Goal: Task Accomplishment & Management: Use online tool/utility

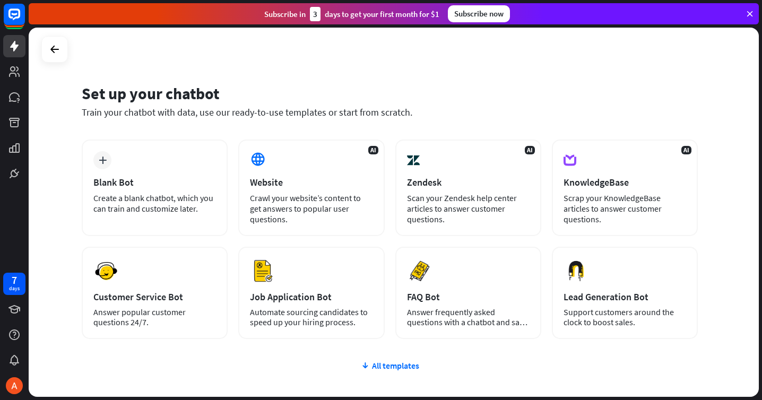
scroll to position [12, 0]
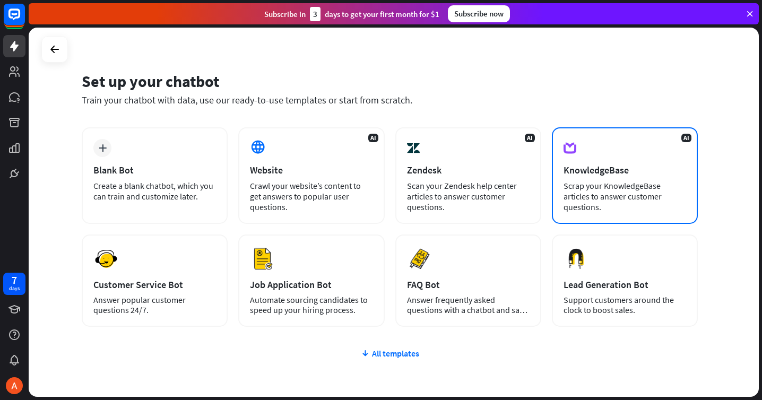
click at [638, 180] on div "AI KnowledgeBase Scrap your KnowledgeBase articles to answer customer questions." at bounding box center [625, 175] width 146 height 97
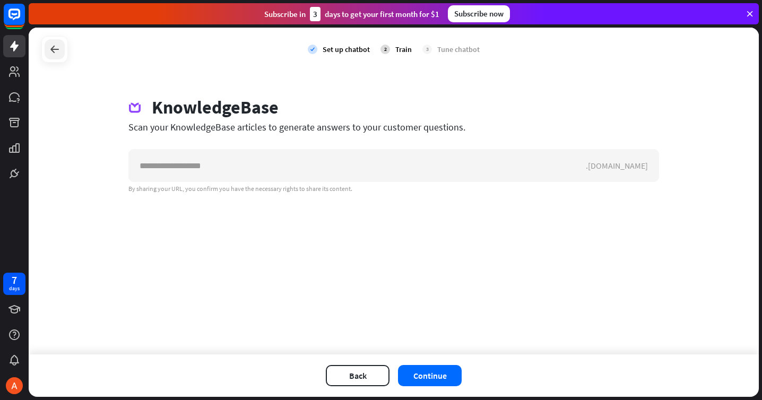
click at [54, 50] on icon at bounding box center [54, 49] width 13 height 13
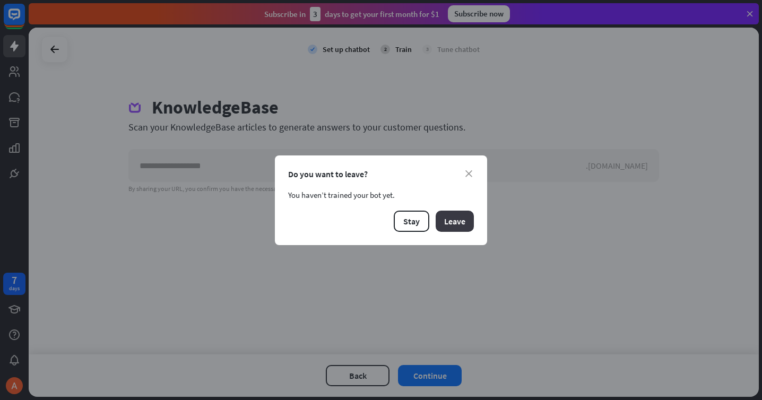
click at [445, 222] on button "Leave" at bounding box center [455, 221] width 38 height 21
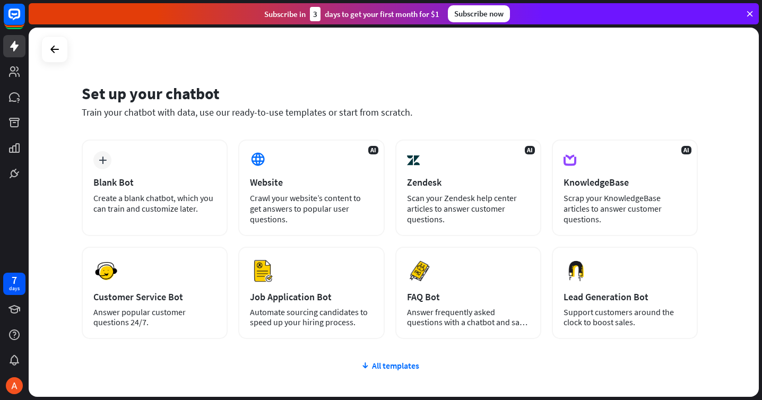
click at [155, 291] on div "Customer Service Bot" at bounding box center [154, 297] width 123 height 12
click at [588, 194] on div "Scrap your KnowledgeBase articles to answer customer questions." at bounding box center [625, 209] width 123 height 32
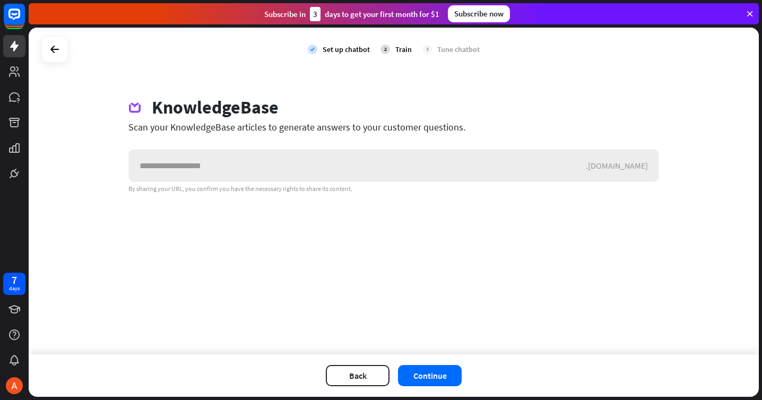
click at [463, 168] on input "text" at bounding box center [357, 166] width 457 height 32
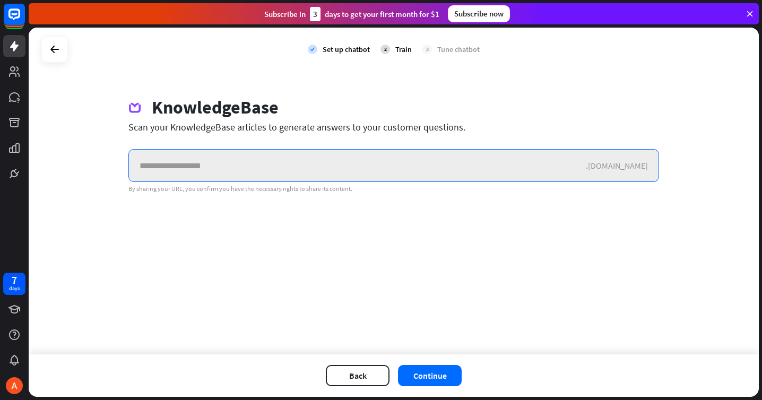
click at [244, 156] on input "text" at bounding box center [357, 166] width 457 height 32
paste input "**********"
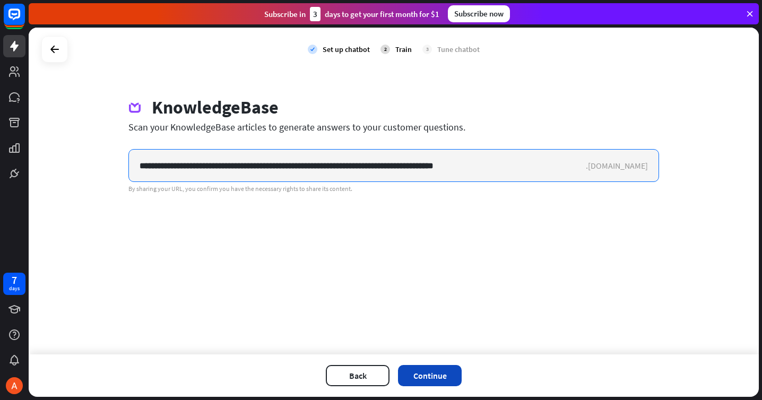
type input "**********"
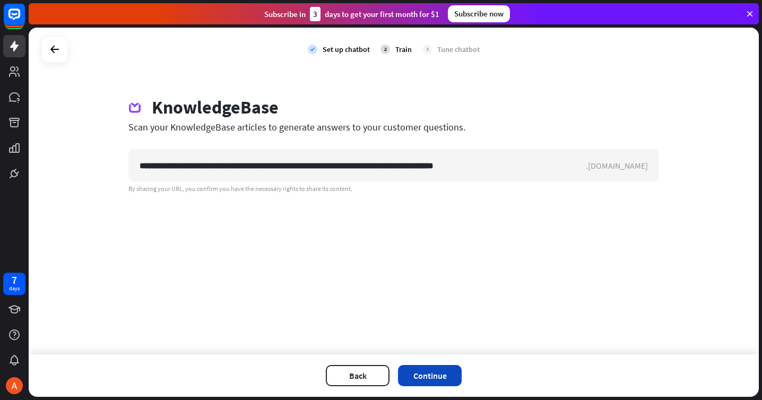
click at [432, 371] on button "Continue" at bounding box center [430, 375] width 64 height 21
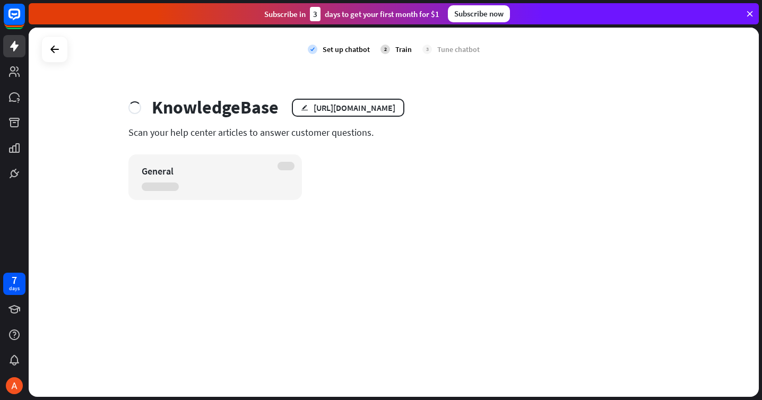
click at [386, 185] on div "General" at bounding box center [393, 177] width 531 height 46
click at [352, 108] on div "[URL][DOMAIN_NAME]" at bounding box center [355, 107] width 82 height 11
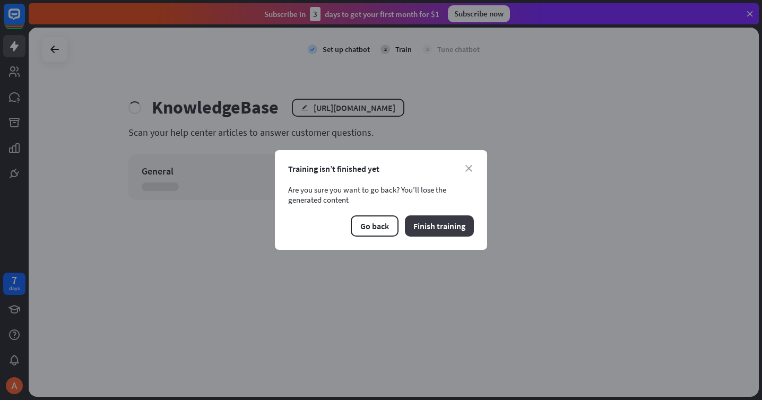
click at [440, 225] on button "Finish training" at bounding box center [439, 226] width 69 height 21
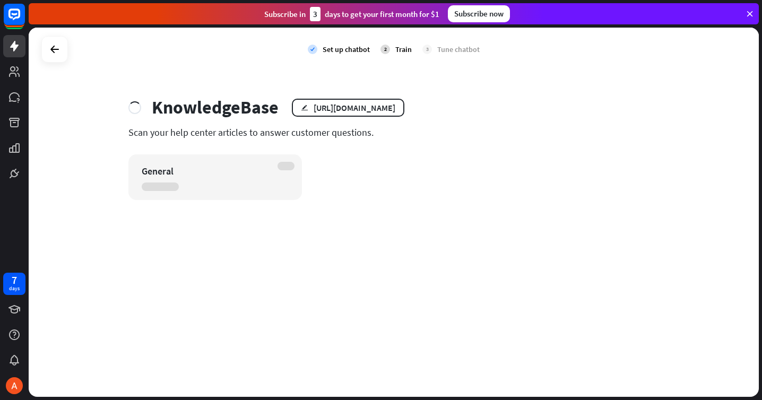
click at [360, 181] on div "General" at bounding box center [393, 177] width 531 height 46
click at [359, 109] on div "[URL][DOMAIN_NAME]" at bounding box center [355, 107] width 82 height 11
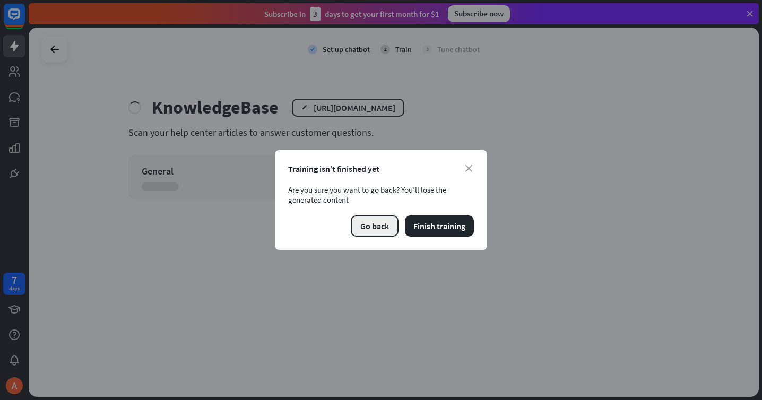
click at [381, 223] on button "Go back" at bounding box center [375, 226] width 48 height 21
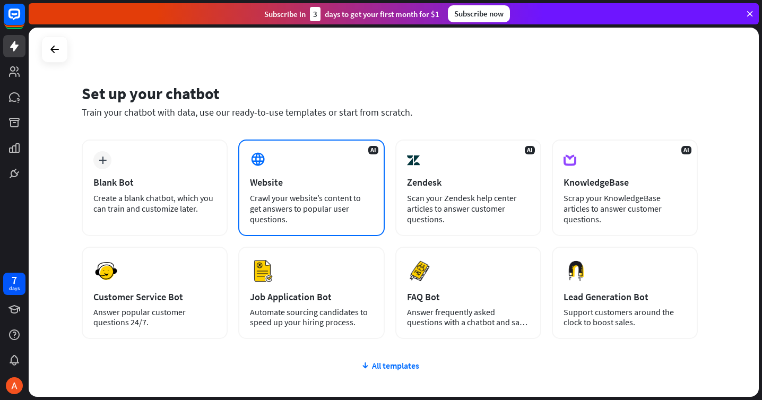
click at [315, 183] on div "Website" at bounding box center [311, 182] width 123 height 12
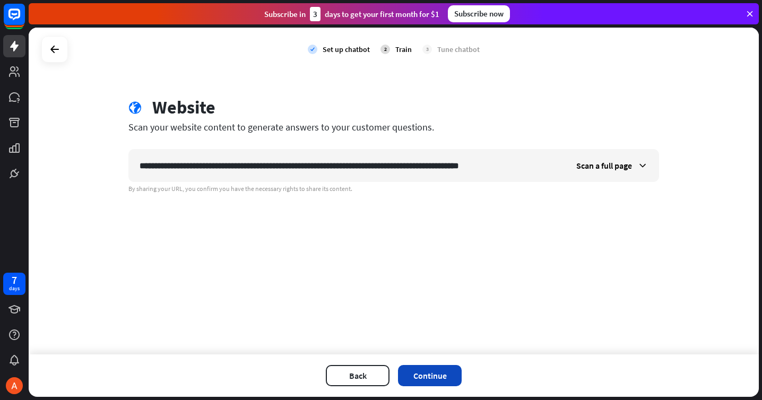
type input "**********"
click at [449, 373] on button "Continue" at bounding box center [430, 375] width 64 height 21
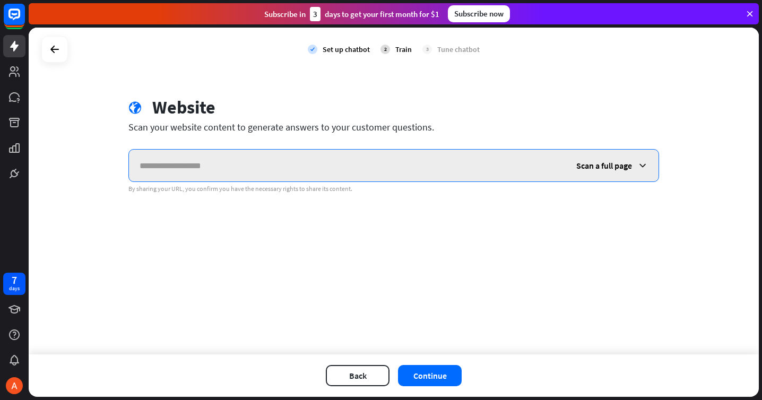
click at [355, 155] on input "text" at bounding box center [347, 166] width 437 height 32
paste input "**********"
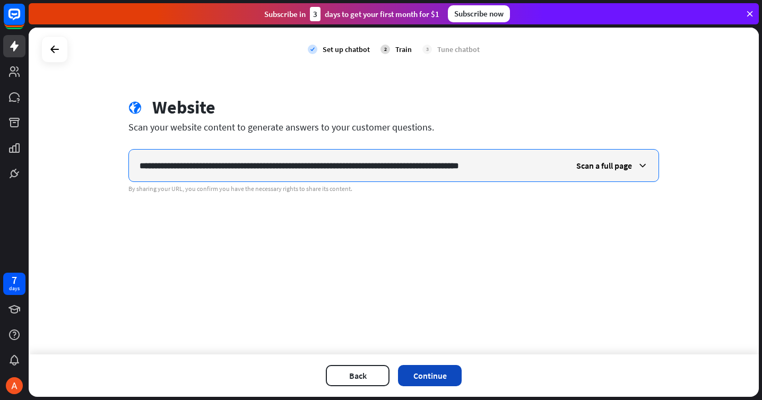
type input "**********"
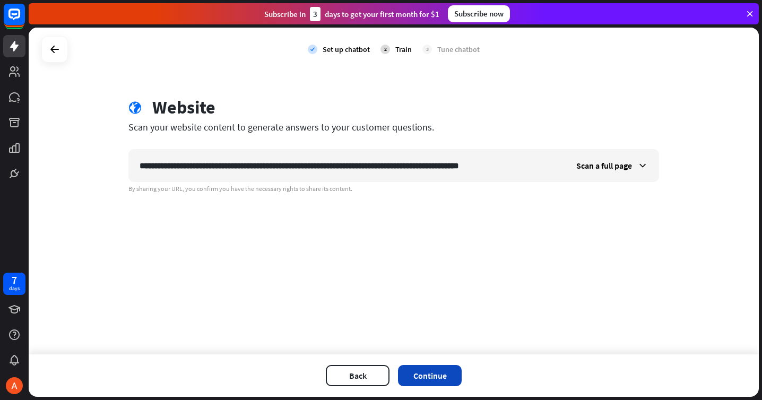
click at [429, 372] on button "Continue" at bounding box center [430, 375] width 64 height 21
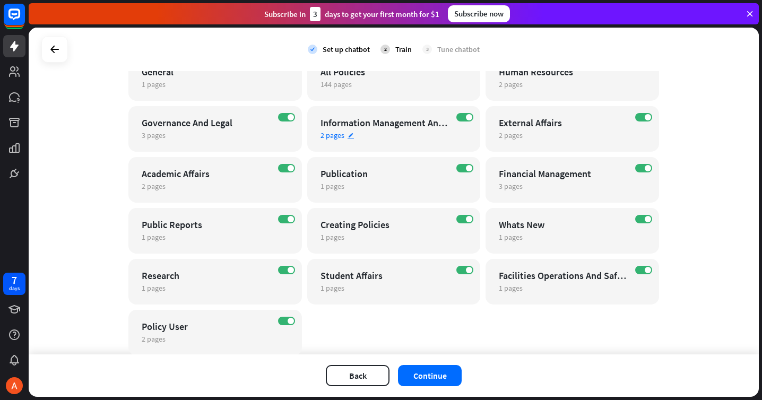
scroll to position [147, 0]
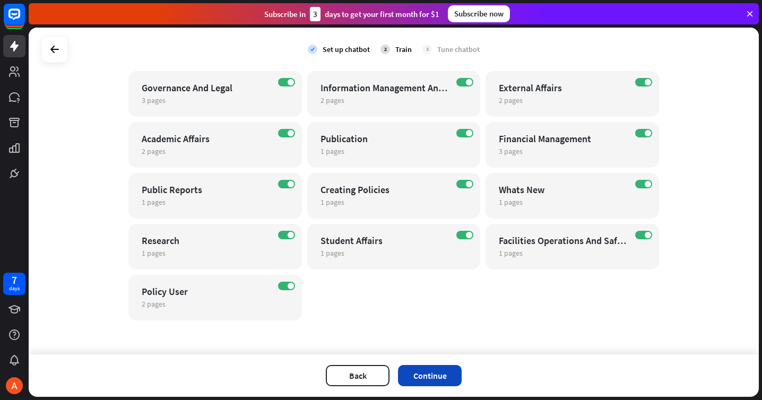
click at [432, 367] on button "Continue" at bounding box center [430, 375] width 64 height 21
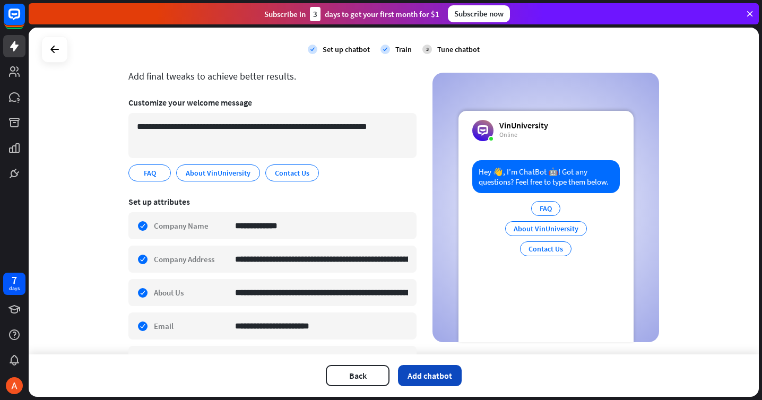
scroll to position [1, 0]
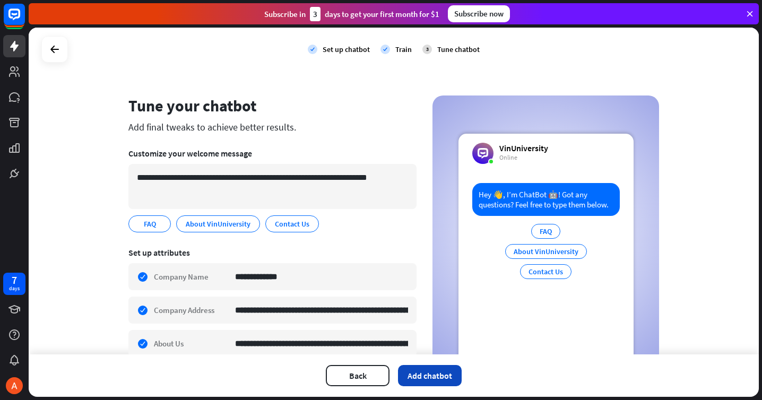
click at [448, 369] on button "Add chatbot" at bounding box center [430, 375] width 64 height 21
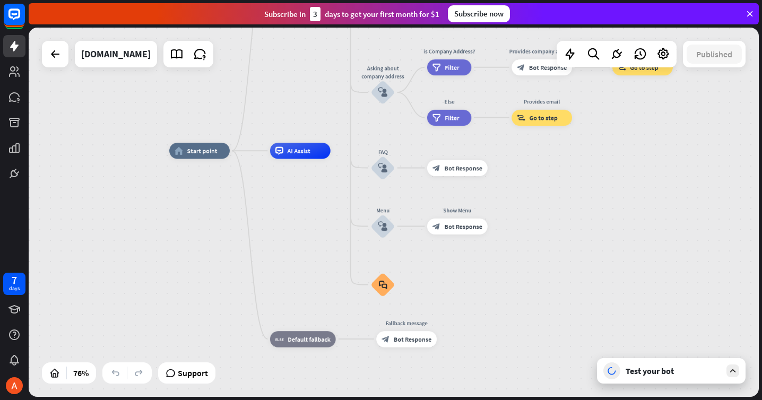
drag, startPoint x: 396, startPoint y: 133, endPoint x: 311, endPoint y: 57, distance: 114.3
click at [311, 57] on div "home_2 Start point Welcome message block_bot_response Bot Response About us blo…" at bounding box center [394, 212] width 730 height 369
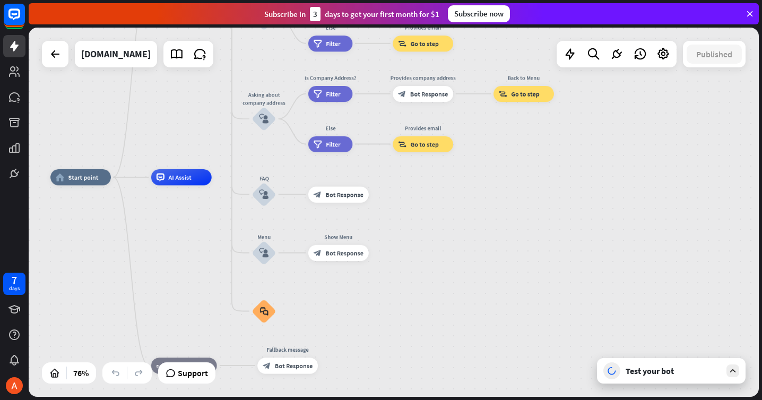
drag, startPoint x: 312, startPoint y: 244, endPoint x: 198, endPoint y: 272, distance: 117.4
click at [198, 272] on div "home_2 Start point Welcome message block_bot_response Bot Response About us blo…" at bounding box center [327, 317] width 554 height 280
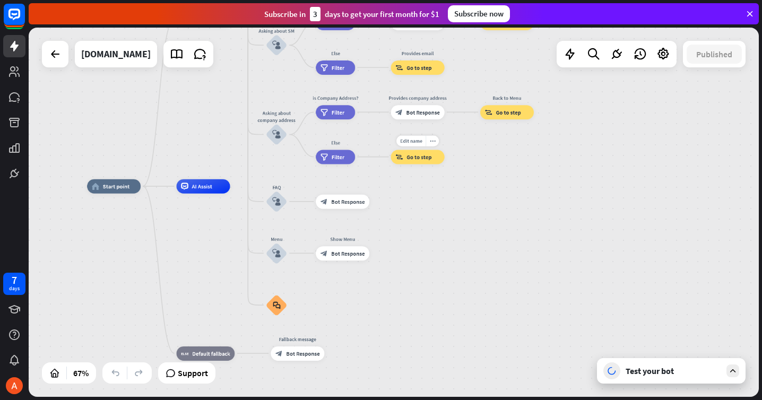
click at [411, 159] on span "Go to step" at bounding box center [419, 156] width 25 height 7
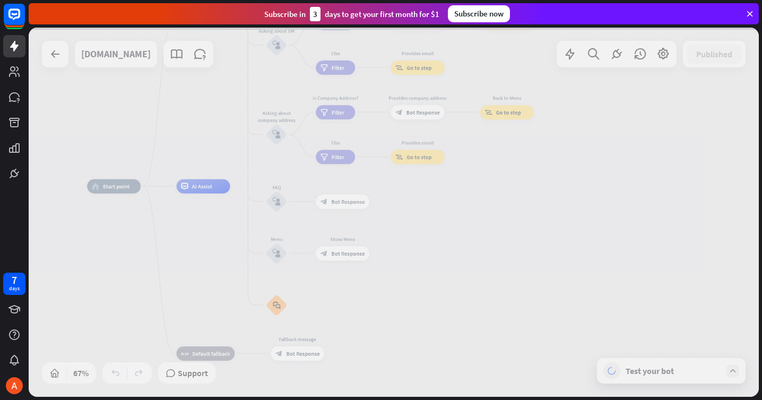
click at [346, 153] on div at bounding box center [394, 212] width 730 height 369
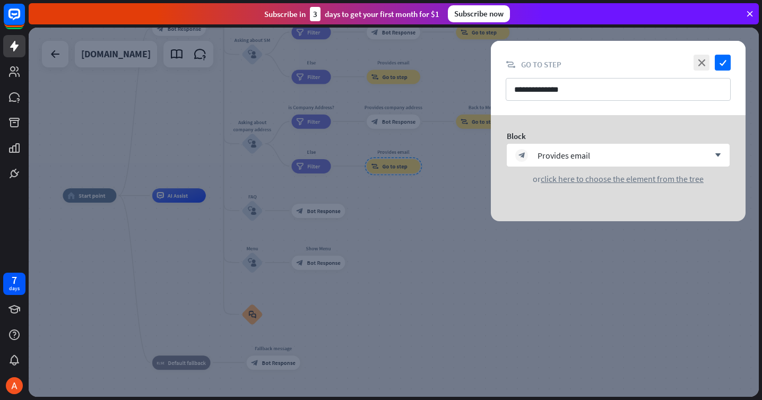
click at [334, 159] on div at bounding box center [394, 212] width 730 height 369
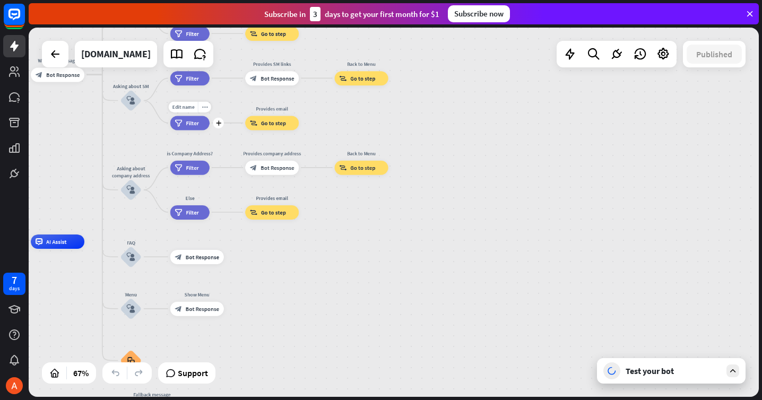
click at [191, 124] on span "Filter" at bounding box center [192, 122] width 13 height 7
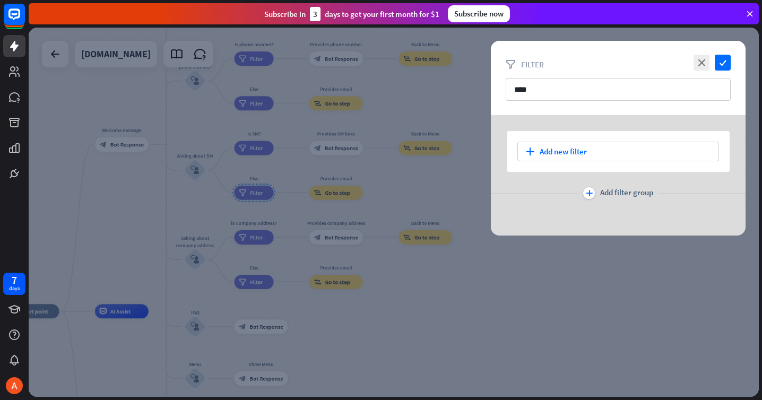
click at [365, 145] on div at bounding box center [394, 212] width 730 height 369
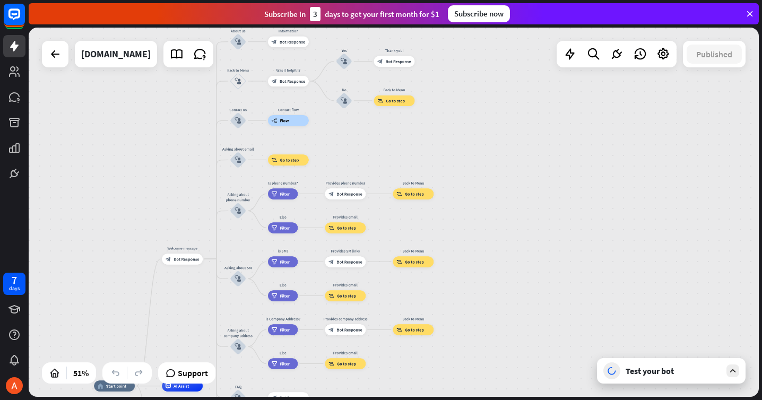
drag, startPoint x: 393, startPoint y: 51, endPoint x: 393, endPoint y: 142, distance: 90.2
click at [393, 142] on div "home_2 Start point Welcome message block_bot_response Bot Response About us blo…" at bounding box center [394, 212] width 730 height 369
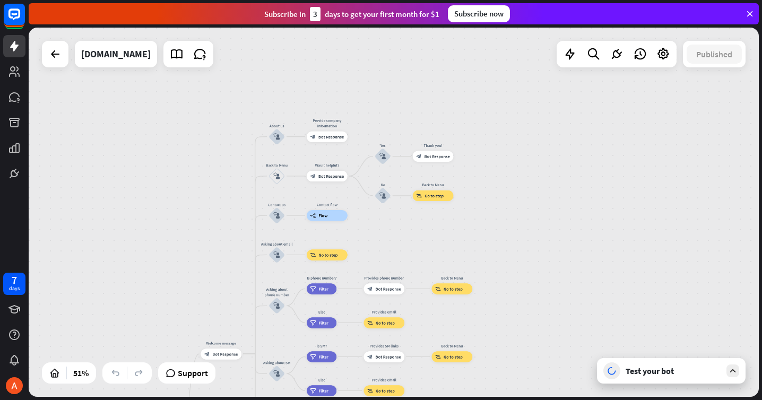
drag, startPoint x: 343, startPoint y: 123, endPoint x: 382, endPoint y: 218, distance: 102.6
click at [382, 218] on div "home_2 Start point Welcome message block_bot_response Bot Response About us blo…" at bounding box center [394, 212] width 730 height 369
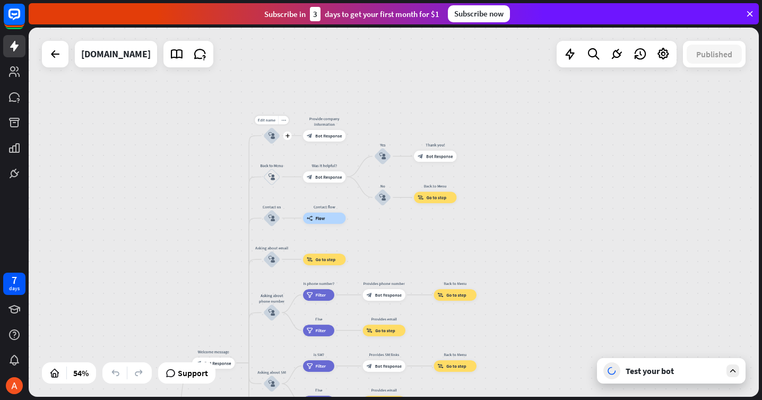
click at [269, 139] on div "block_user_input" at bounding box center [271, 135] width 17 height 17
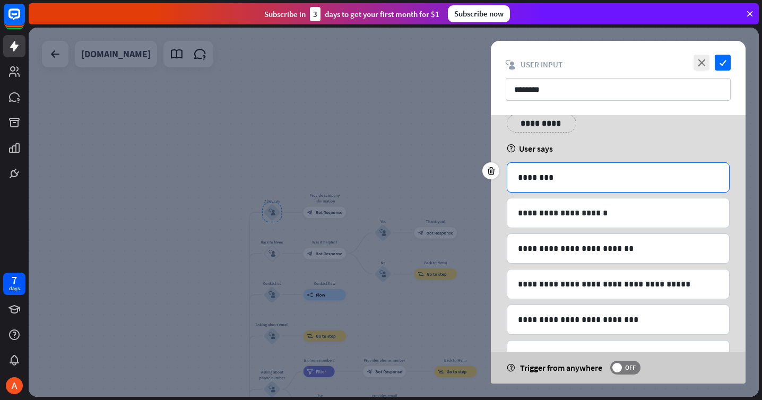
scroll to position [57, 0]
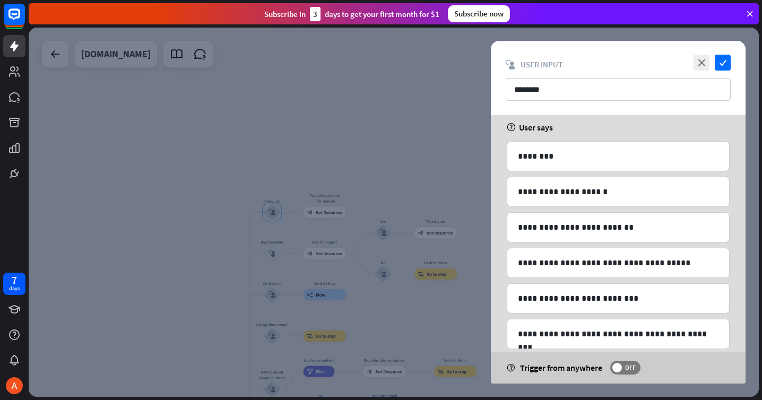
click at [534, 209] on div "**********" at bounding box center [618, 283] width 223 height 285
click at [724, 65] on icon "check" at bounding box center [723, 63] width 16 height 16
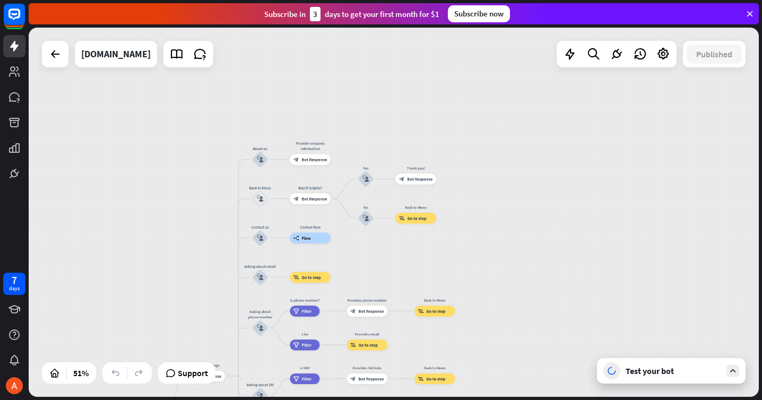
drag, startPoint x: 556, startPoint y: 227, endPoint x: 530, endPoint y: 83, distance: 146.7
click at [532, 85] on div "home_2 Start point Welcome message block_bot_response Bot Response About us blo…" at bounding box center [394, 212] width 730 height 369
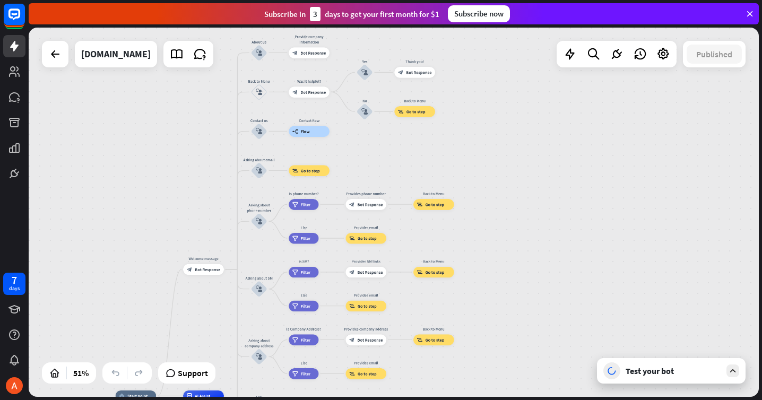
drag, startPoint x: 506, startPoint y: 281, endPoint x: 568, endPoint y: 169, distance: 127.6
click at [569, 171] on div "home_2 Start point Welcome message block_bot_response Bot Response About us blo…" at bounding box center [394, 212] width 730 height 369
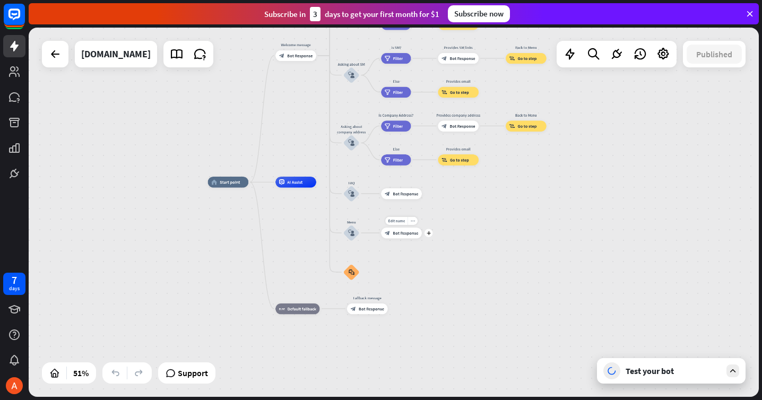
drag, startPoint x: 387, startPoint y: 369, endPoint x: 420, endPoint y: 246, distance: 127.1
click at [420, 238] on div "Edit name more_horiz plus block_bot_response Bot Response" at bounding box center [401, 233] width 41 height 11
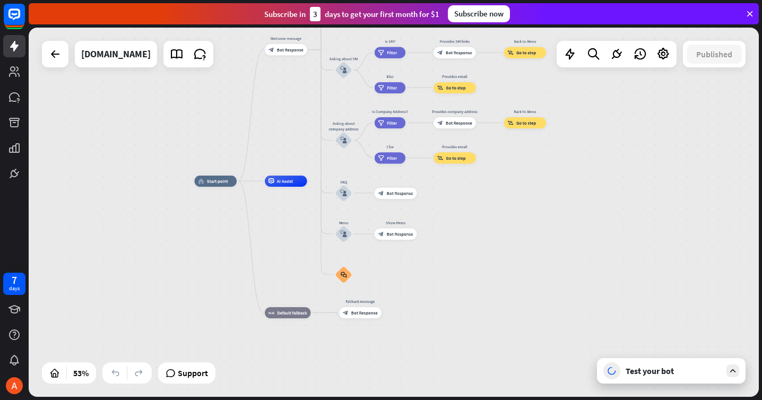
click at [621, 373] on div "Test your bot" at bounding box center [671, 370] width 149 height 25
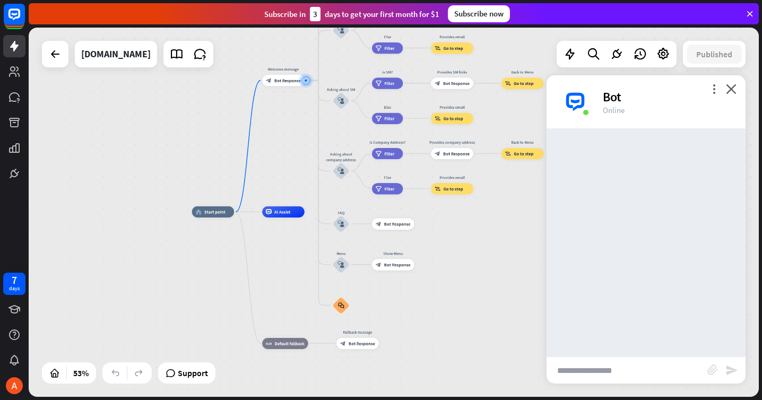
click at [619, 371] on input "text" at bounding box center [627, 370] width 161 height 27
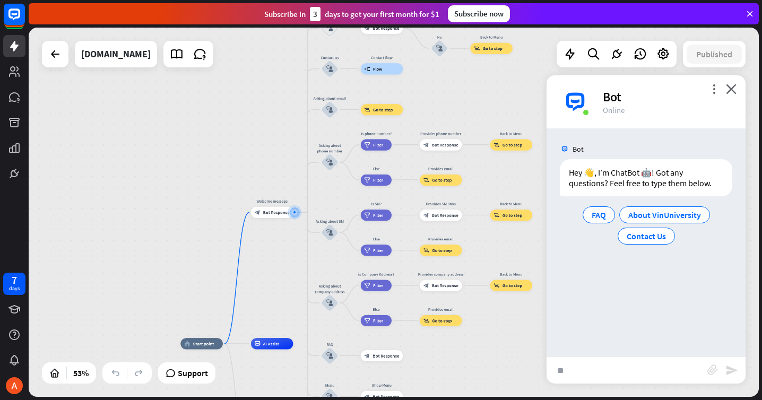
type input "*"
type input "**********"
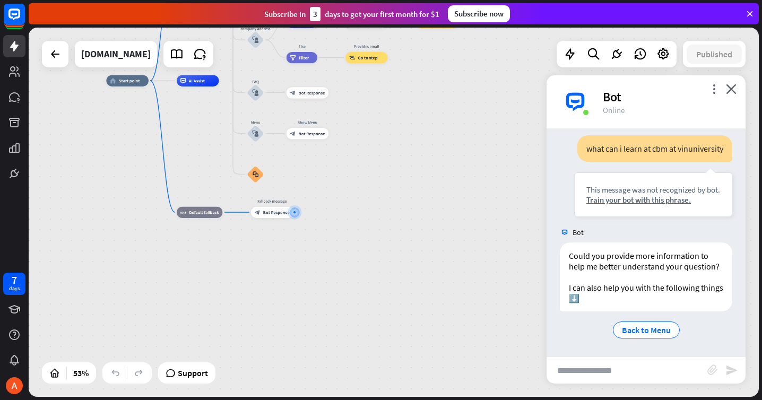
scroll to position [288, 0]
click at [726, 92] on div "Bot" at bounding box center [668, 97] width 130 height 16
click at [731, 85] on icon "close" at bounding box center [731, 89] width 11 height 10
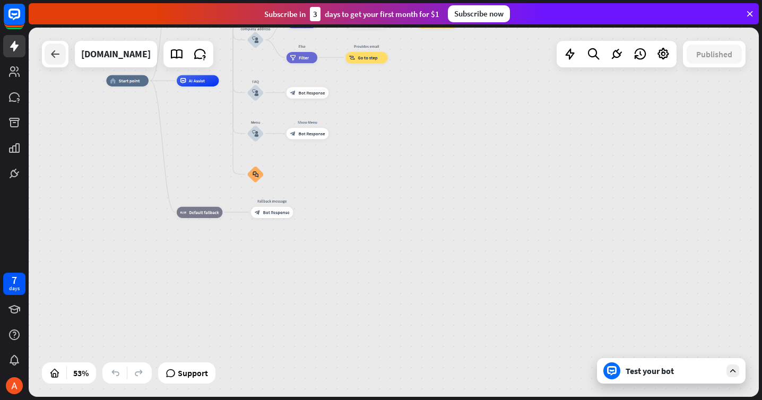
click at [57, 53] on icon at bounding box center [55, 54] width 13 height 13
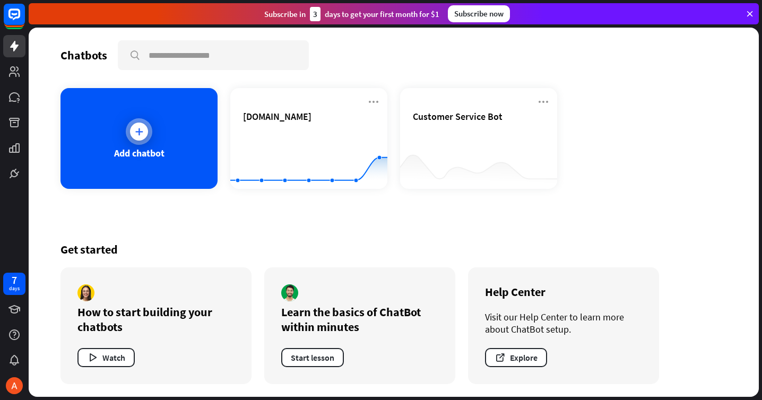
click at [164, 141] on div "Add chatbot" at bounding box center [139, 138] width 157 height 101
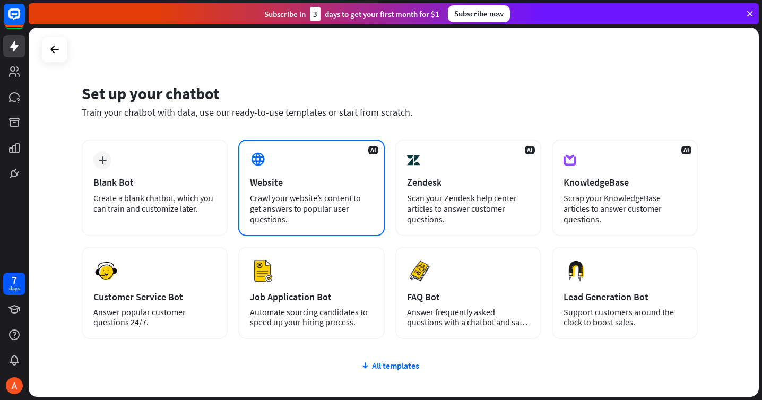
click at [363, 190] on div "AI Website Crawl your website’s content to get answers to popular user question…" at bounding box center [311, 188] width 146 height 97
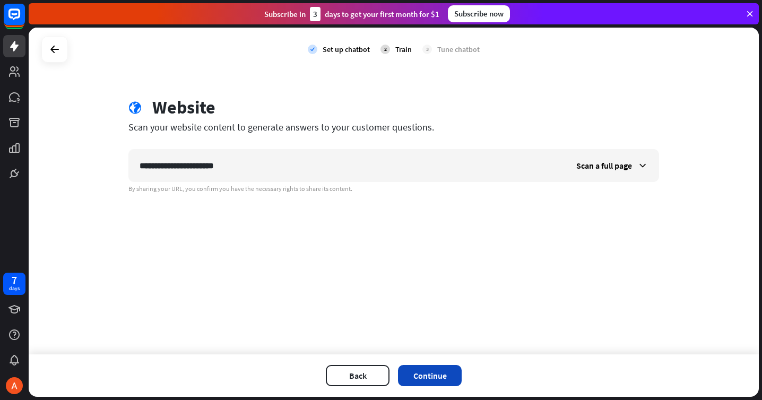
type input "**********"
click at [448, 384] on button "Continue" at bounding box center [430, 375] width 64 height 21
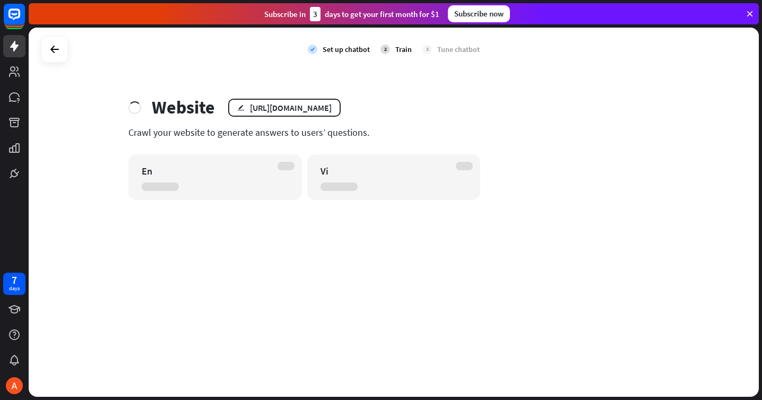
click at [285, 174] on div "En" at bounding box center [215, 177] width 174 height 46
click at [252, 161] on div "En" at bounding box center [215, 177] width 174 height 46
click at [344, 184] on div at bounding box center [339, 187] width 37 height 8
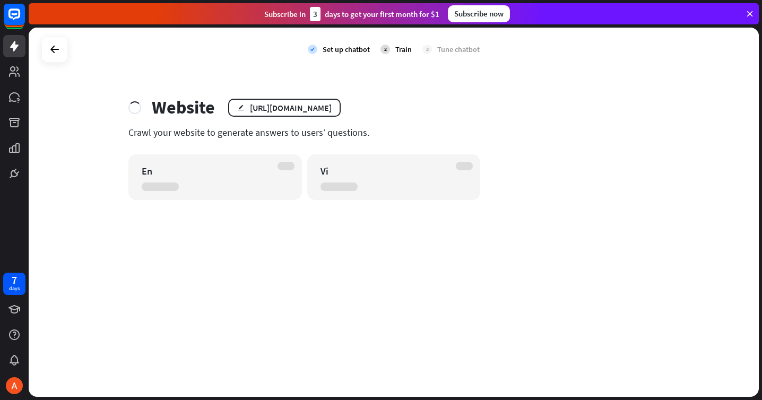
click at [339, 171] on div "Vi" at bounding box center [385, 171] width 128 height 12
click at [332, 109] on div "[URL][DOMAIN_NAME]" at bounding box center [291, 107] width 82 height 11
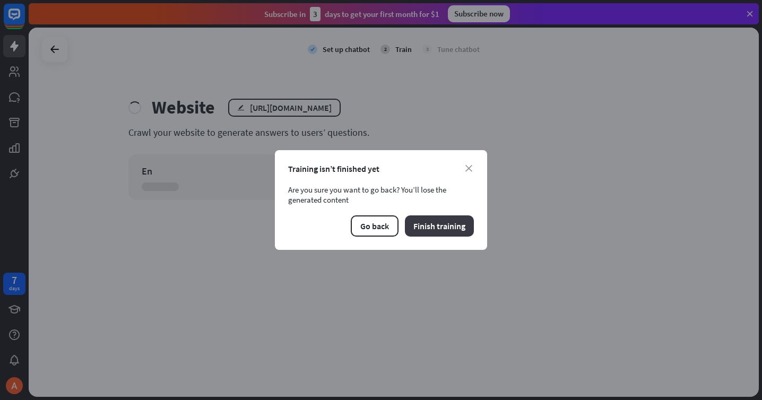
click at [422, 223] on button "Finish training" at bounding box center [439, 226] width 69 height 21
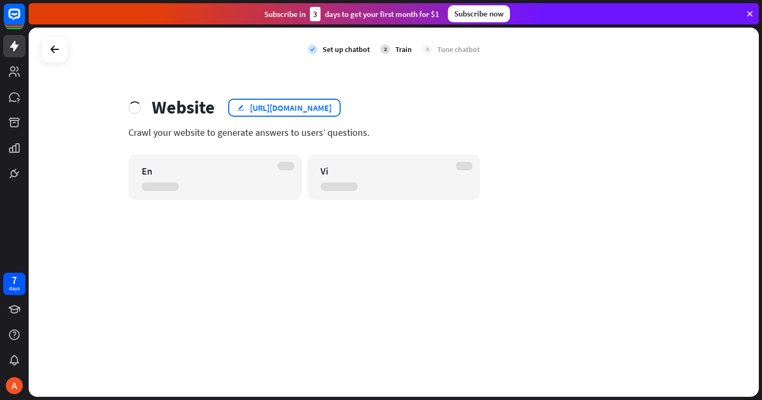
click at [332, 105] on div "[URL][DOMAIN_NAME]" at bounding box center [291, 107] width 82 height 11
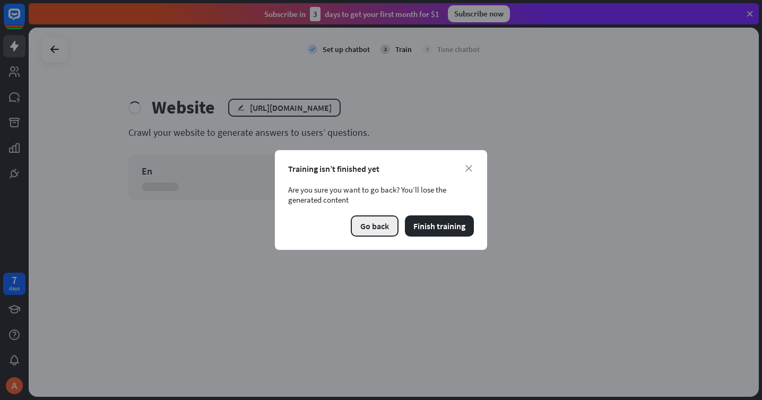
click at [381, 230] on button "Go back" at bounding box center [375, 226] width 48 height 21
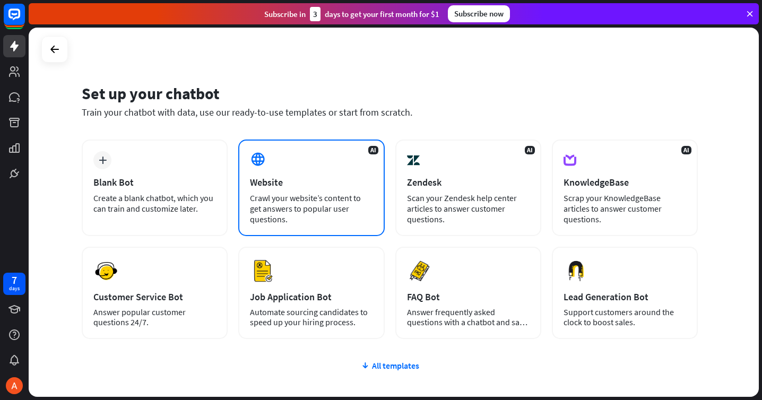
click at [316, 180] on div "Website" at bounding box center [311, 182] width 123 height 12
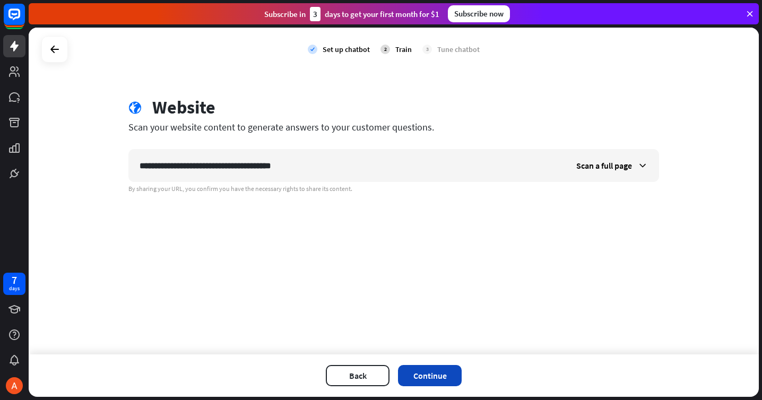
type input "**********"
click at [437, 369] on button "Continue" at bounding box center [430, 375] width 64 height 21
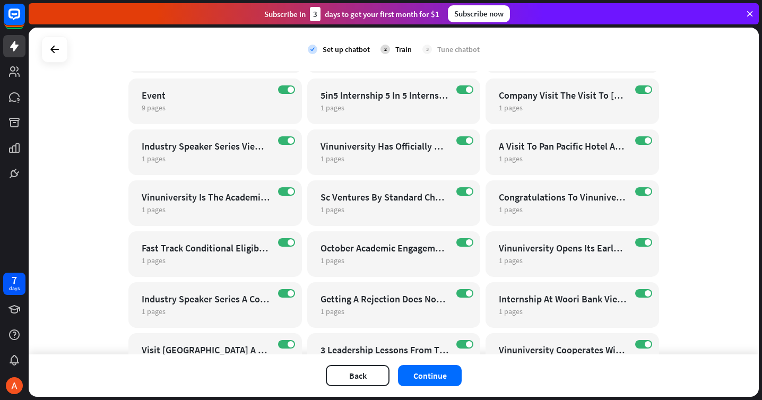
scroll to position [740, 0]
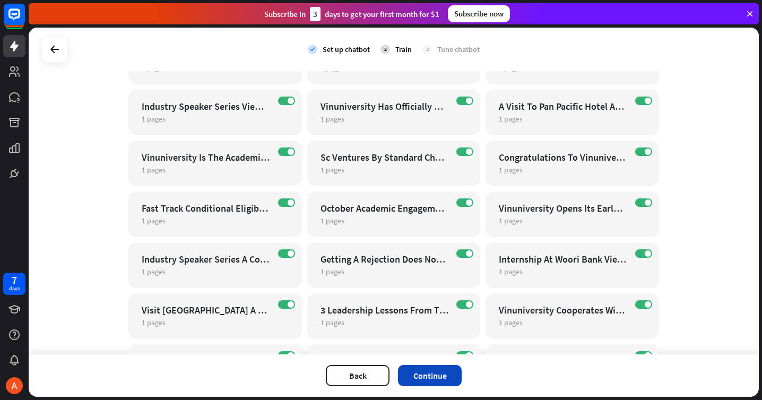
click at [433, 374] on button "Continue" at bounding box center [430, 375] width 64 height 21
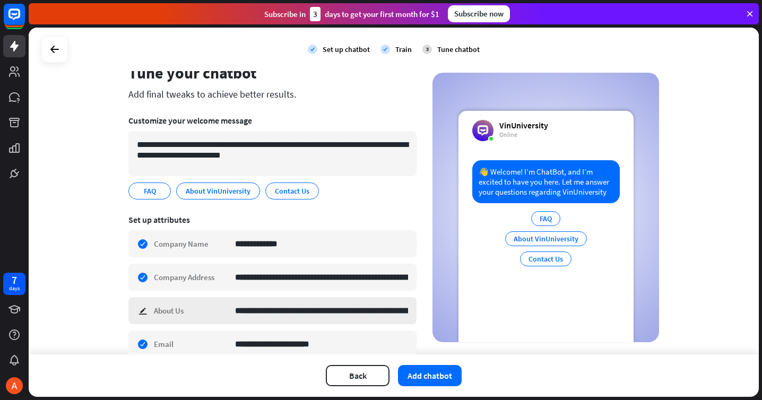
scroll to position [39, 0]
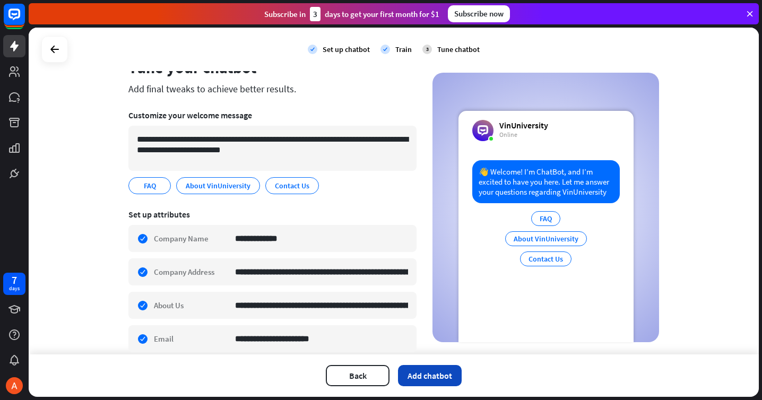
click at [428, 369] on button "Add chatbot" at bounding box center [430, 375] width 64 height 21
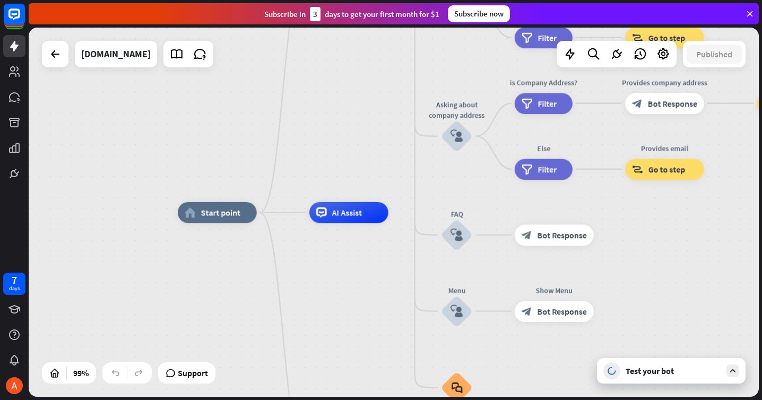
click at [659, 377] on div "Test your bot" at bounding box center [671, 370] width 149 height 25
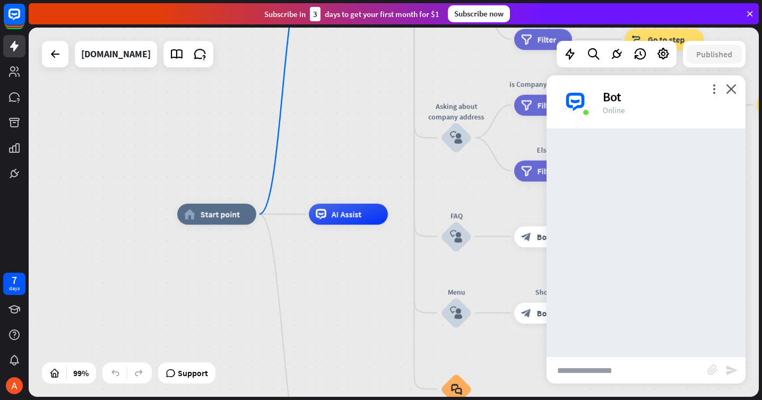
click at [738, 90] on div "more_vert close Bot Online" at bounding box center [646, 101] width 199 height 53
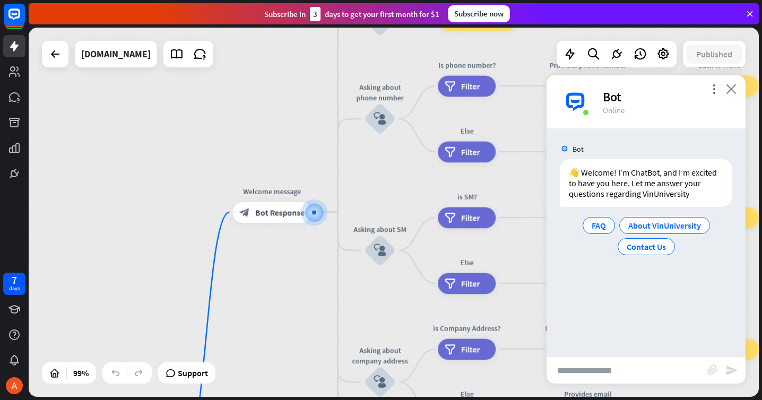
click at [730, 92] on icon "close" at bounding box center [731, 89] width 11 height 10
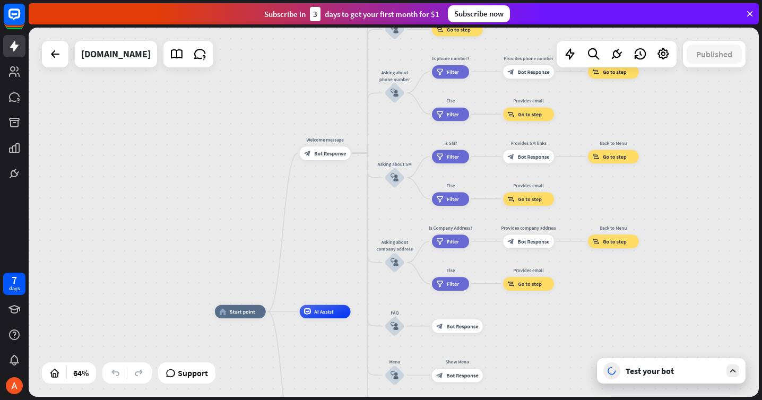
drag, startPoint x: 644, startPoint y: 261, endPoint x: 558, endPoint y: 157, distance: 135.3
click at [563, 159] on div "home_2 Start point Welcome message block_bot_response Bot Response About us blo…" at bounding box center [394, 212] width 730 height 369
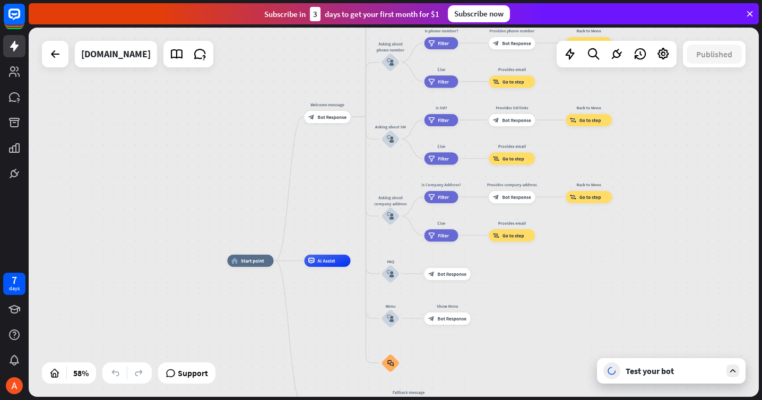
click at [668, 371] on div "Test your bot" at bounding box center [674, 371] width 96 height 11
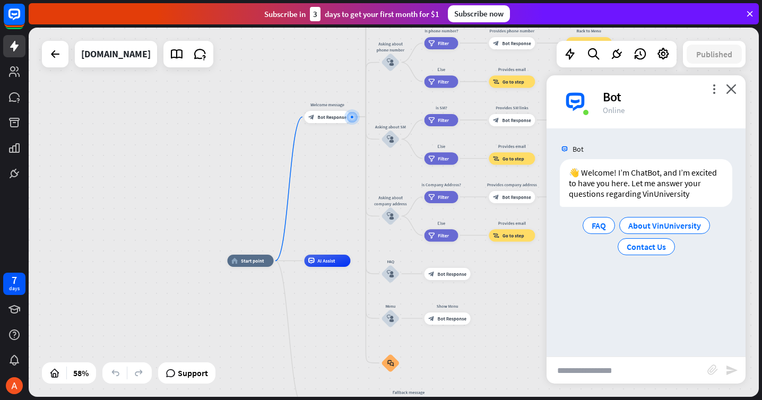
click at [644, 357] on input "text" at bounding box center [627, 370] width 161 height 27
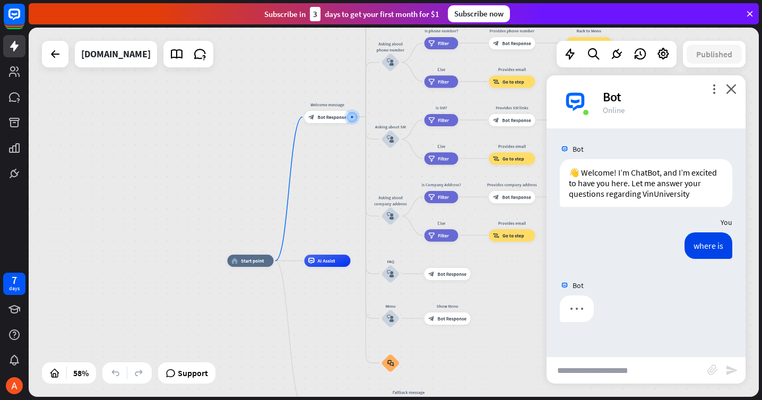
click at [639, 367] on input "**********" at bounding box center [627, 370] width 161 height 27
type input "**********"
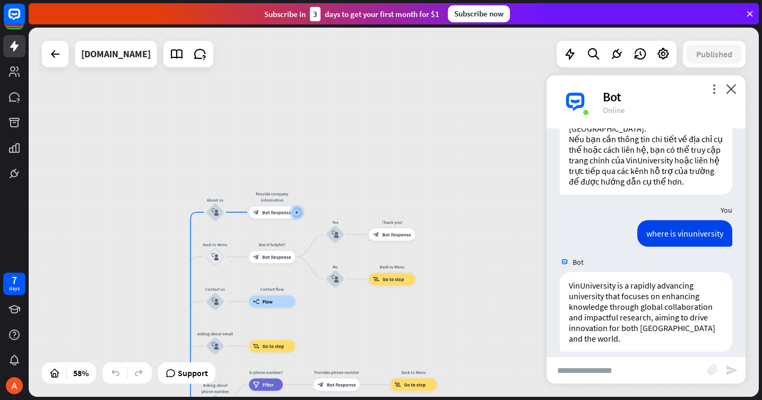
scroll to position [231, 0]
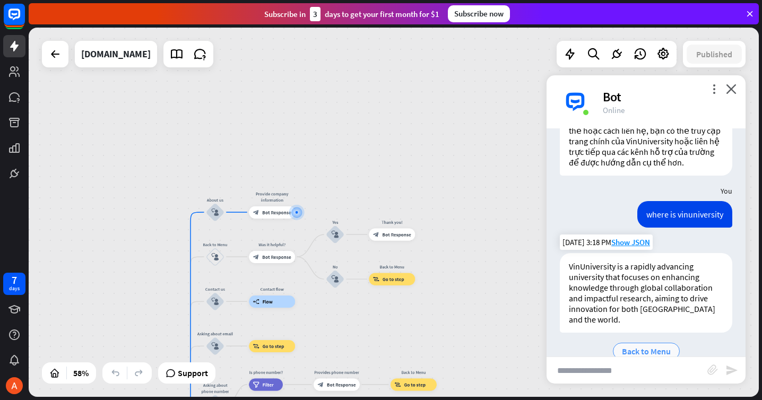
click at [646, 346] on span "Back to Menu" at bounding box center [646, 351] width 49 height 11
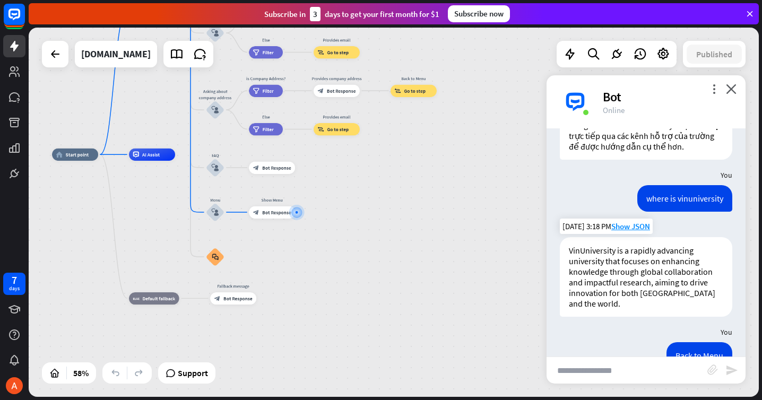
scroll to position [306, 0]
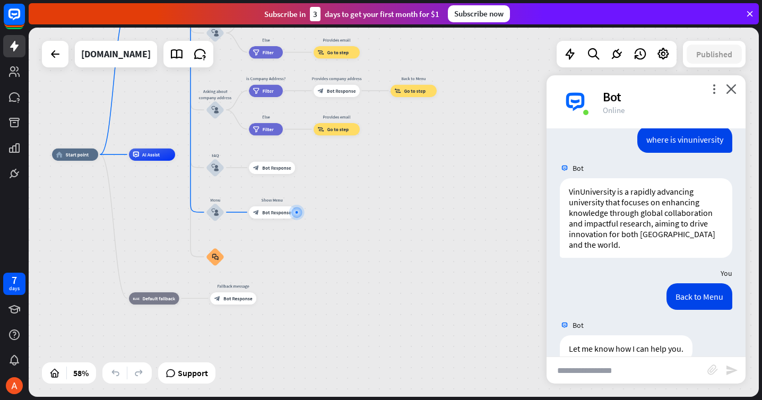
click at [625, 363] on input "text" at bounding box center [627, 370] width 161 height 27
type input "*"
type input "**********"
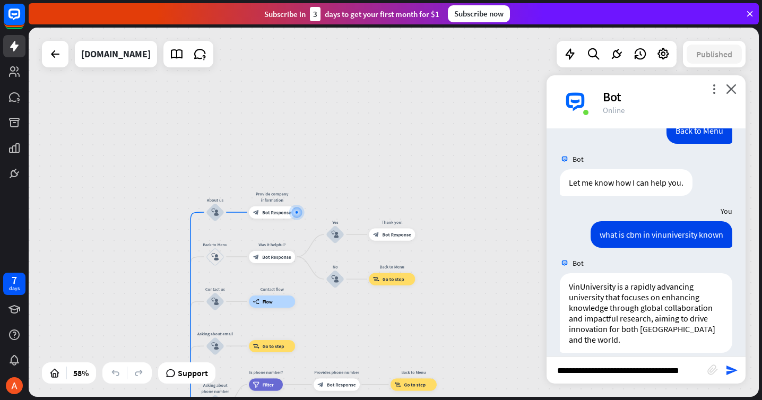
scroll to position [482, 0]
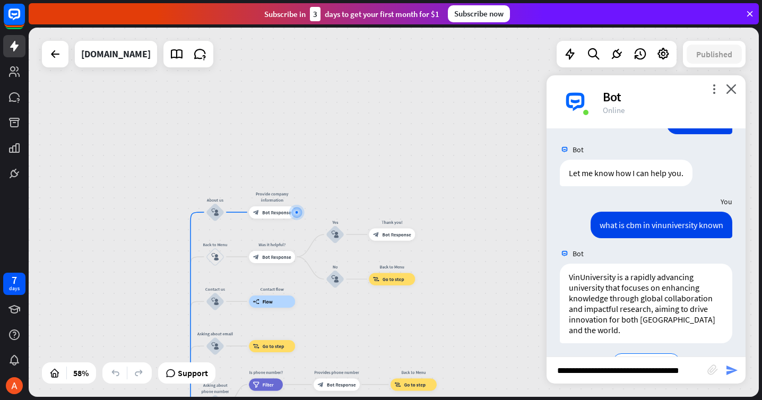
click at [728, 368] on icon "send" at bounding box center [732, 370] width 13 height 13
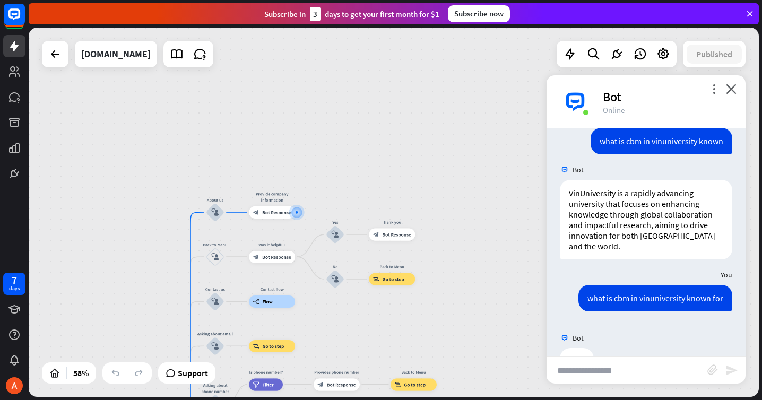
scroll to position [568, 0]
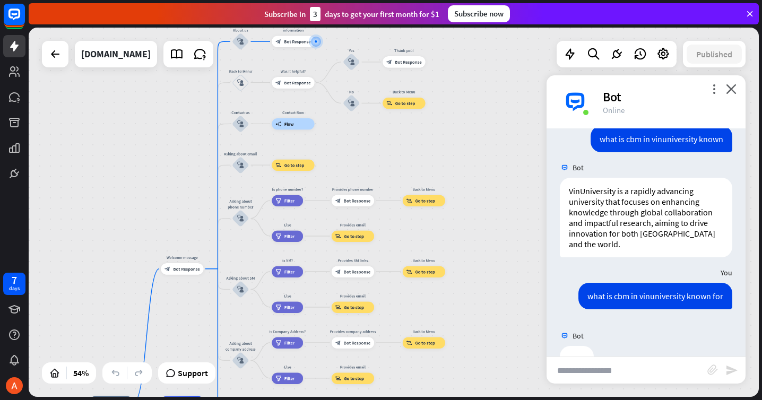
drag, startPoint x: 465, startPoint y: 296, endPoint x: 474, endPoint y: 125, distance: 171.7
click at [475, 125] on div "home_2 Start point Welcome message block_bot_response Bot Response About us blo…" at bounding box center [394, 212] width 730 height 369
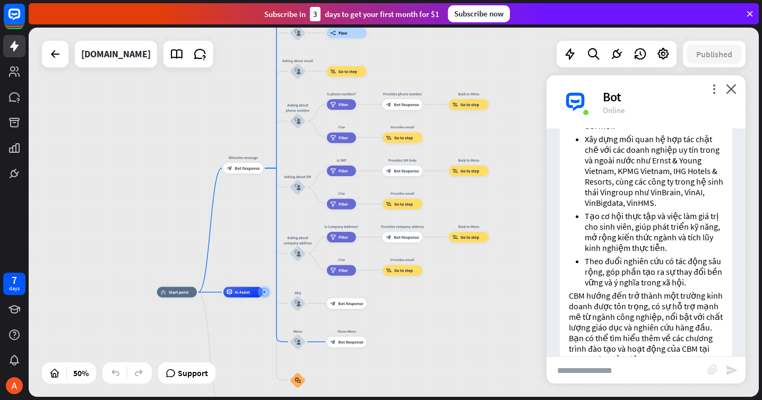
drag, startPoint x: 501, startPoint y: 211, endPoint x: 500, endPoint y: 229, distance: 18.6
click at [500, 229] on div "home_2 Start point Welcome message block_bot_response Bot Response About us blo…" at bounding box center [394, 212] width 730 height 369
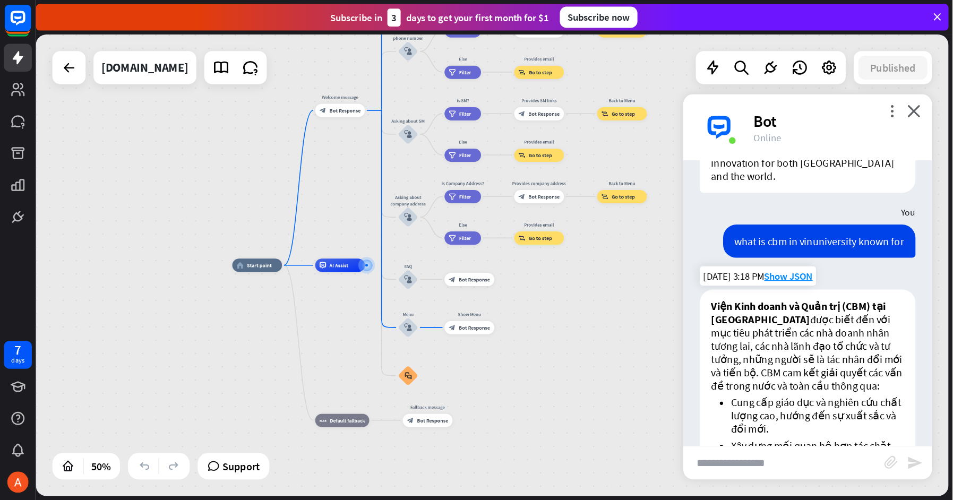
scroll to position [677, 0]
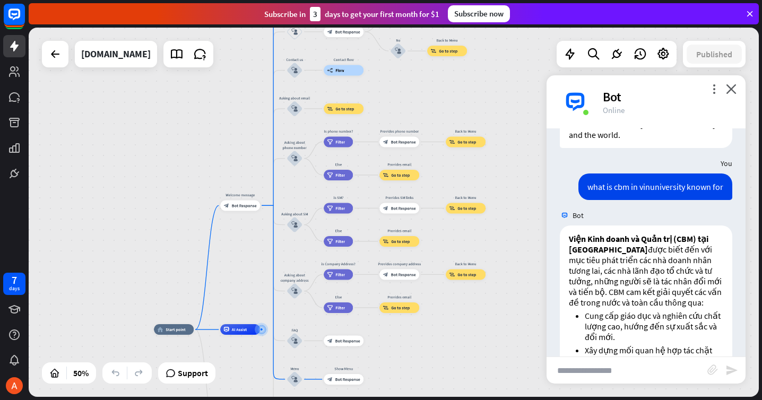
drag, startPoint x: 483, startPoint y: 277, endPoint x: 452, endPoint y: 386, distance: 113.1
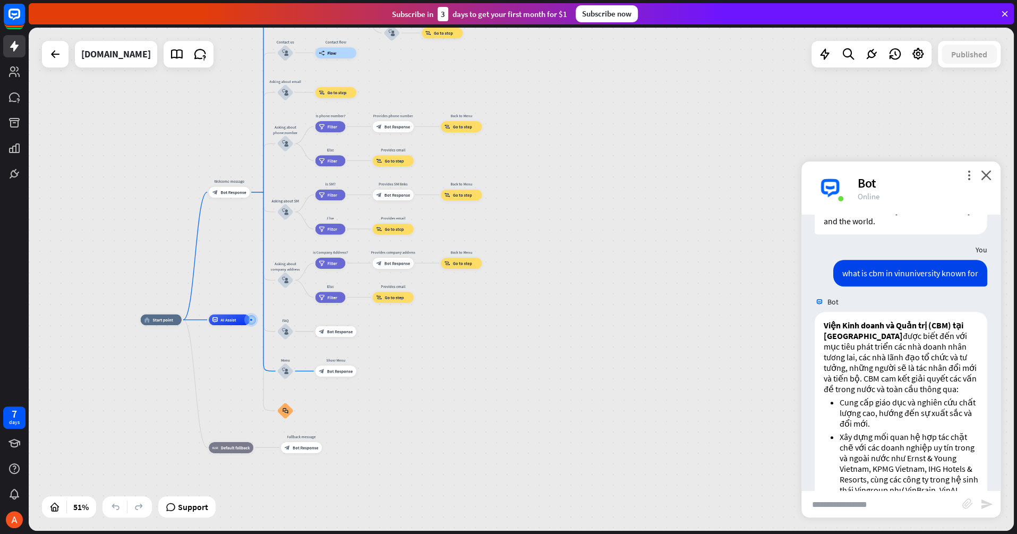
click at [762, 400] on input "text" at bounding box center [881, 504] width 161 height 27
type input "**********"
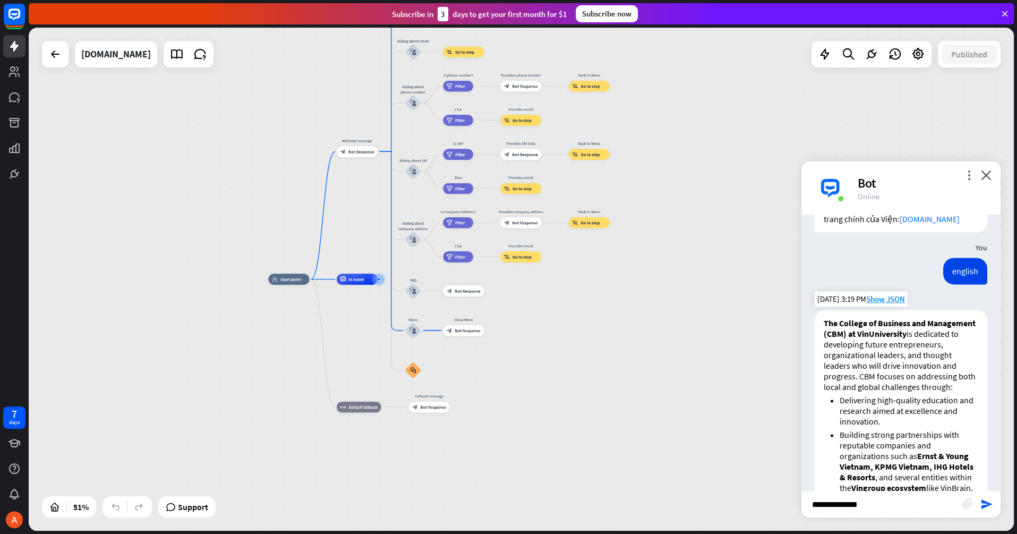
scroll to position [1106, 0]
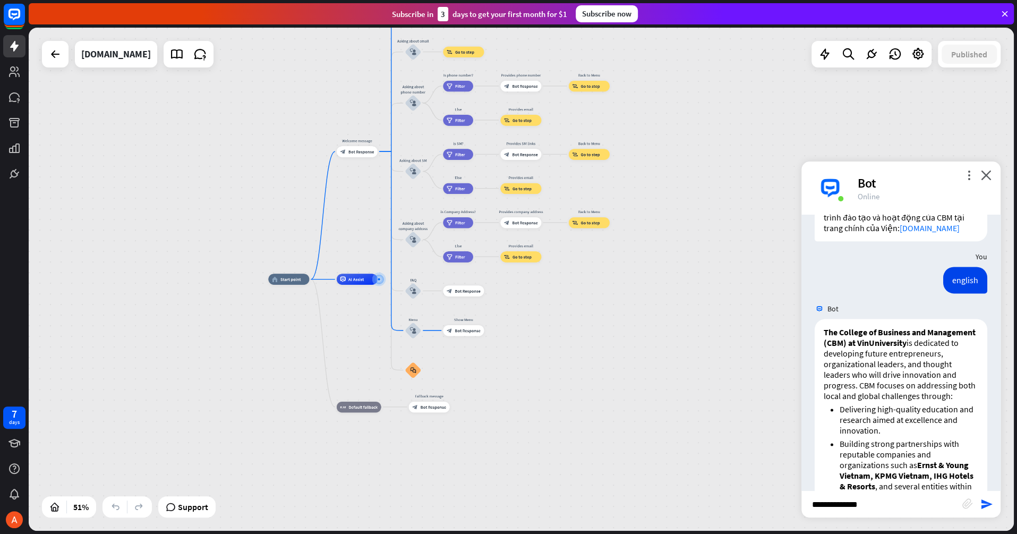
click at [762, 400] on input "**********" at bounding box center [881, 504] width 161 height 27
click at [762, 400] on ul "Delivering high-quality education and research aimed at excellence and innovati…" at bounding box center [900, 513] width 154 height 220
click at [762, 400] on input "text" at bounding box center [881, 504] width 161 height 27
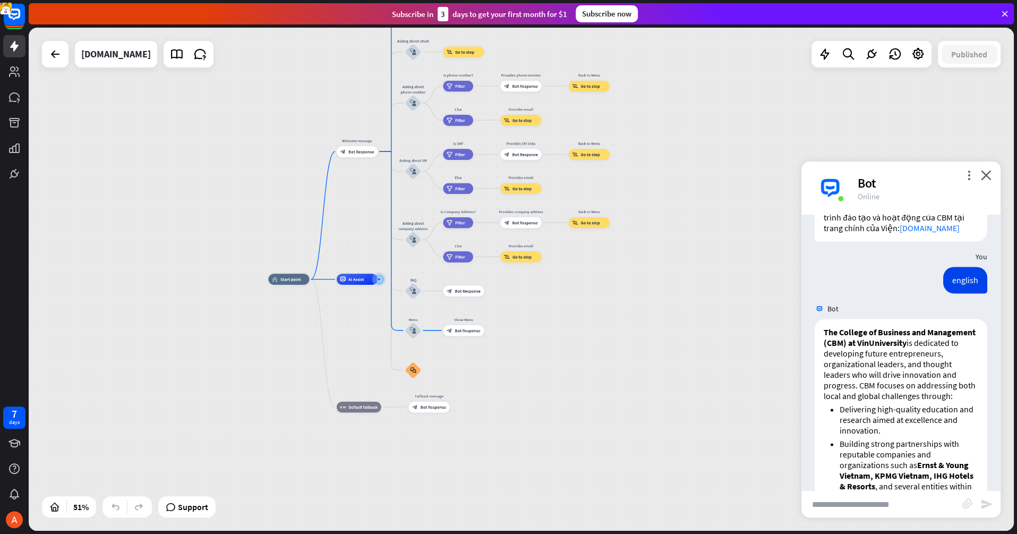
scroll to position [1403, 0]
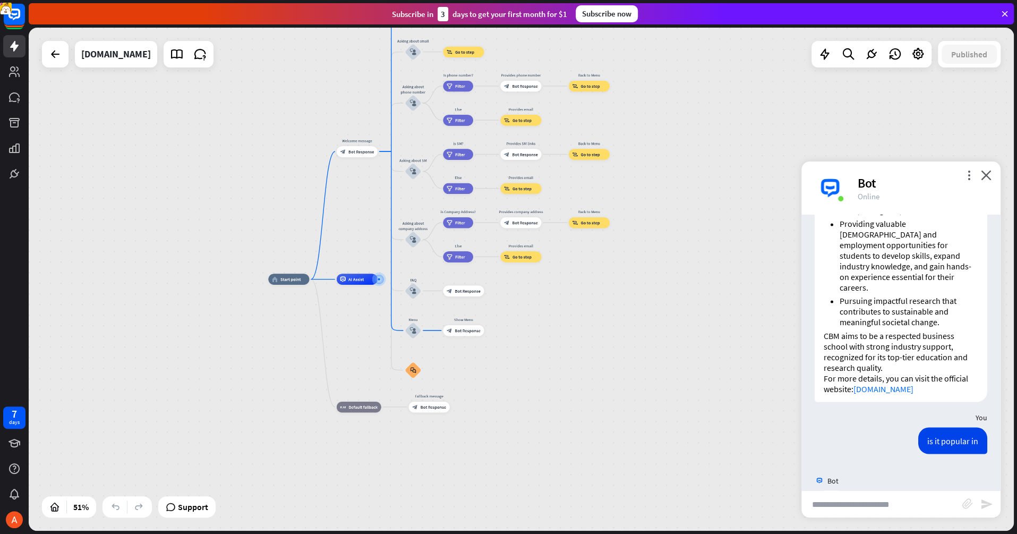
click at [762, 400] on input "**********" at bounding box center [881, 504] width 161 height 27
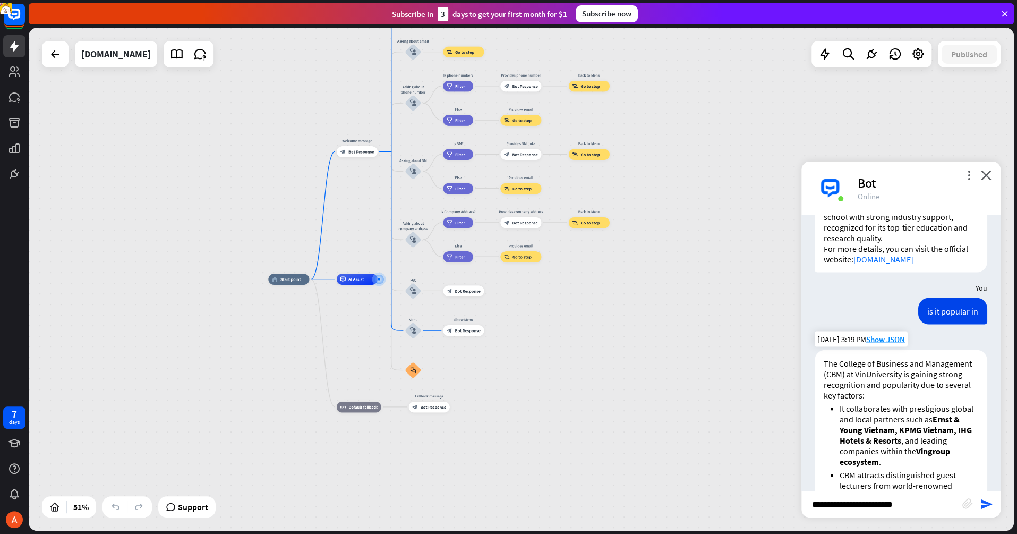
scroll to position [1526, 0]
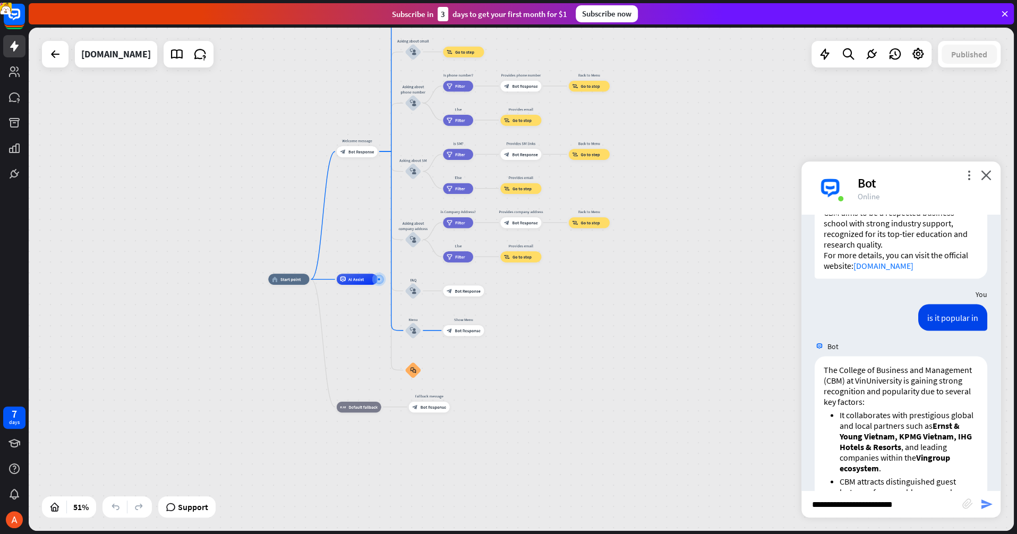
type input "**********"
click at [762, 400] on icon "send" at bounding box center [986, 503] width 13 height 13
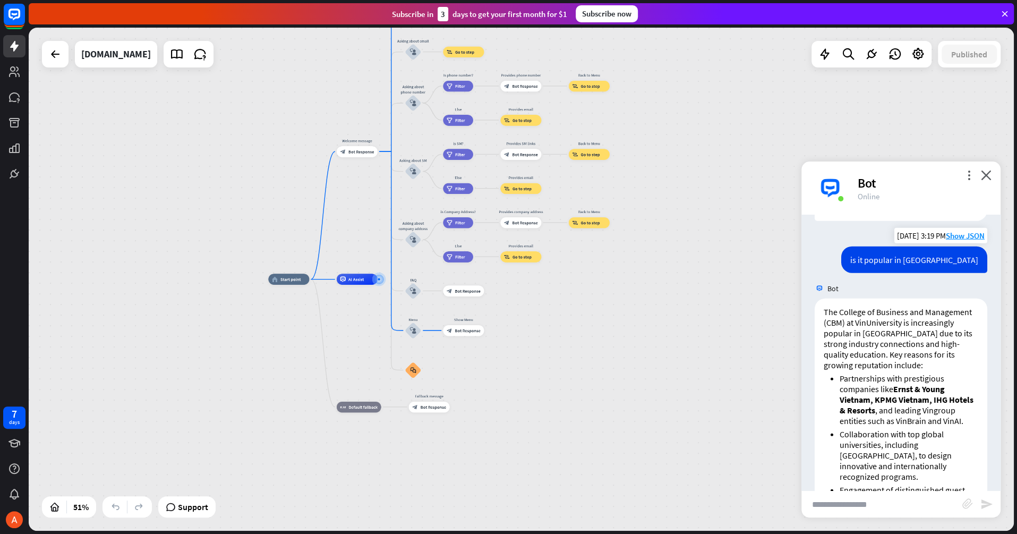
scroll to position [2102, 0]
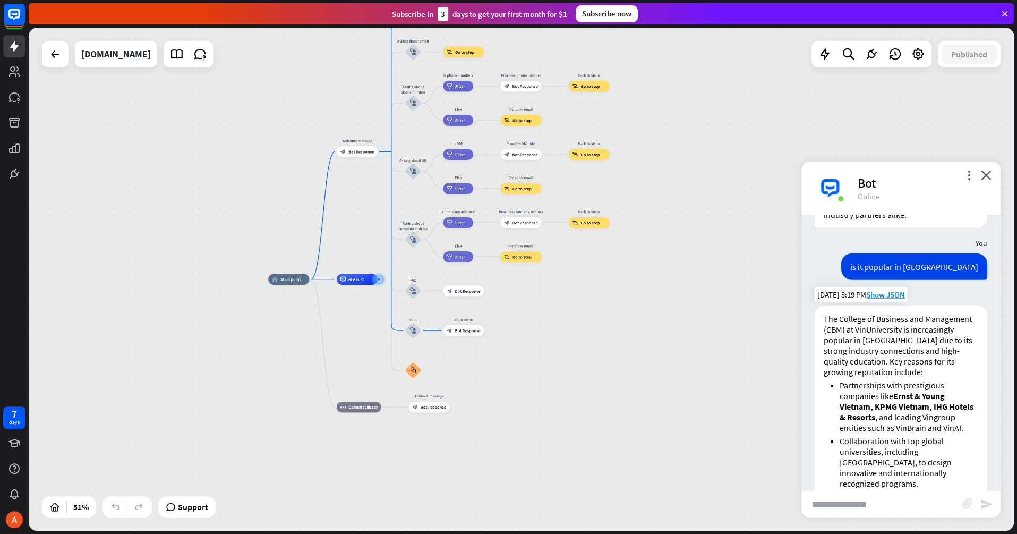
click at [762, 399] on li "Partnerships with prestigious companies like Ernst & Young Vietnam, KPMG Vietna…" at bounding box center [908, 406] width 139 height 53
click at [762, 400] on input "text" at bounding box center [881, 504] width 161 height 27
click at [717, 308] on div "home_2 Start point Welcome message block_bot_response Bot Response About us blo…" at bounding box center [521, 408] width 506 height 259
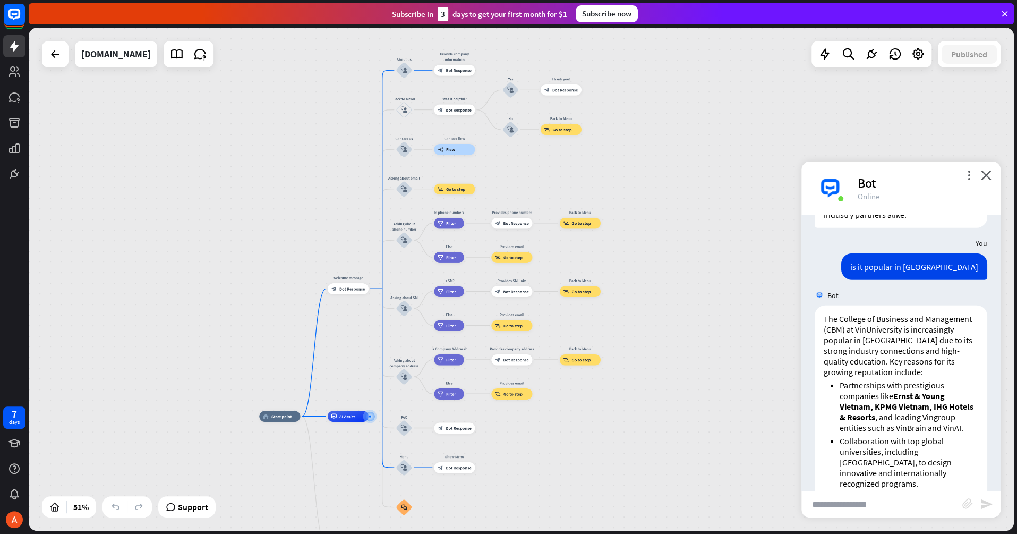
drag, startPoint x: 697, startPoint y: 238, endPoint x: 688, endPoint y: 376, distance: 137.8
click at [688, 376] on div "home_2 Start point Welcome message block_bot_response Bot Response About us blo…" at bounding box center [521, 279] width 985 height 503
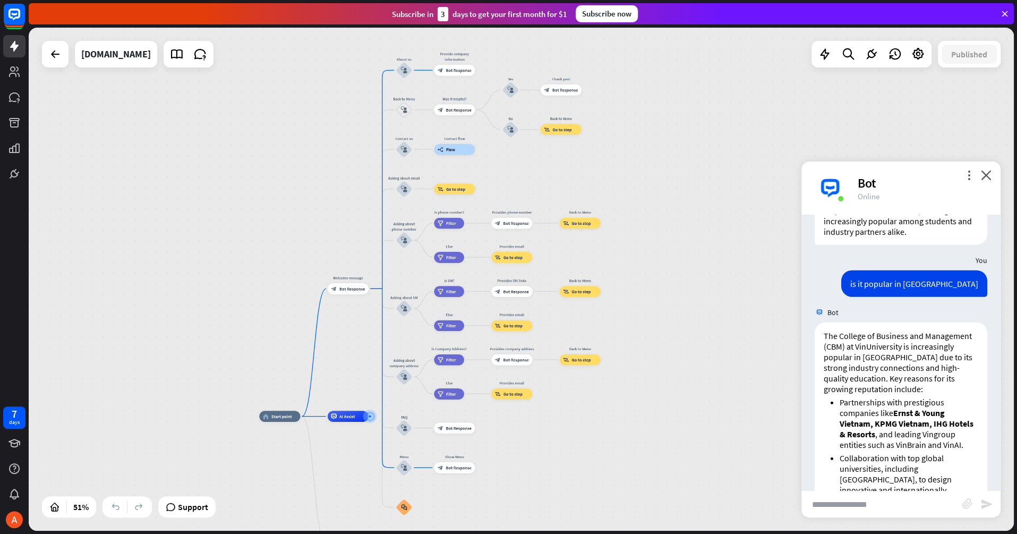
click at [762, 400] on input "text" at bounding box center [881, 504] width 161 height 27
type input "**********"
click at [762, 400] on icon "send" at bounding box center [986, 503] width 13 height 13
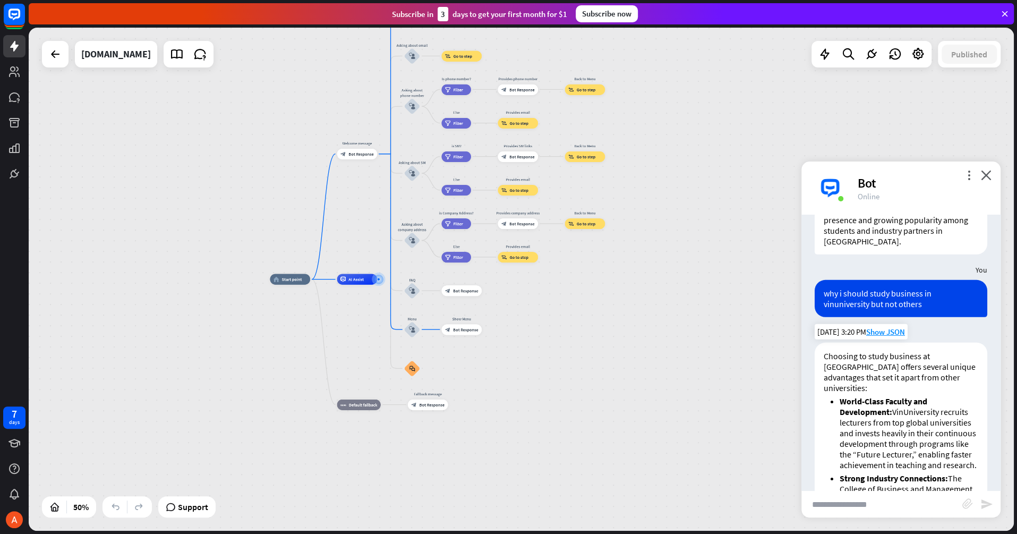
scroll to position [2537, 0]
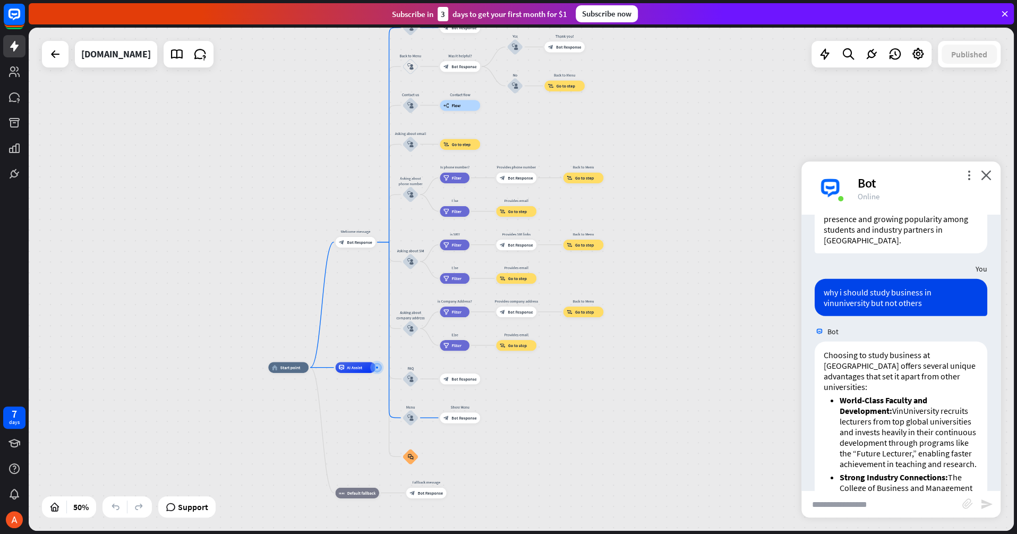
drag, startPoint x: 642, startPoint y: 298, endPoint x: 641, endPoint y: 386, distance: 88.1
click at [641, 386] on div "home_2 Start point Welcome message block_bot_response Bot Response About us blo…" at bounding box center [516, 494] width 497 height 254
